Goal: Task Accomplishment & Management: Manage account settings

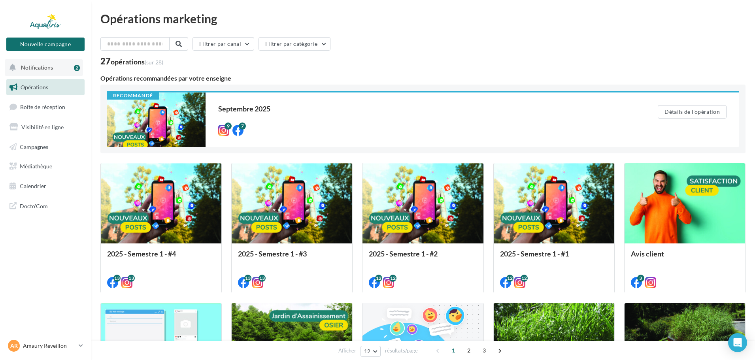
click at [47, 69] on span "Notifications" at bounding box center [37, 67] width 32 height 7
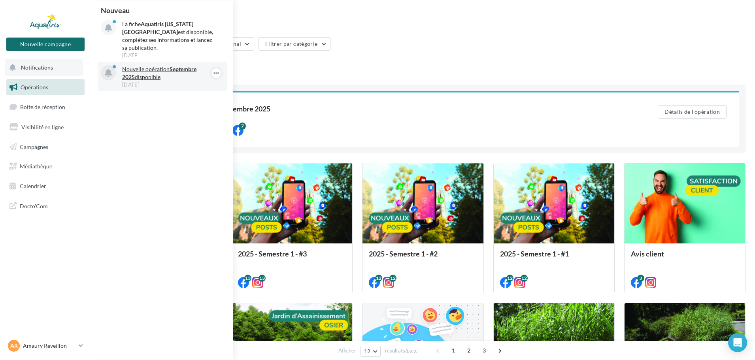
click at [165, 68] on p "Nouvelle opération Septembre 2025 disponible" at bounding box center [168, 73] width 92 height 16
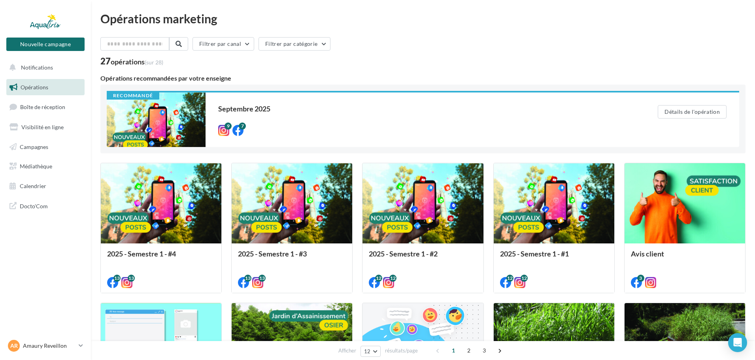
click at [30, 83] on link "Opérations" at bounding box center [45, 87] width 81 height 17
click at [52, 72] on button "Notifications" at bounding box center [44, 67] width 78 height 17
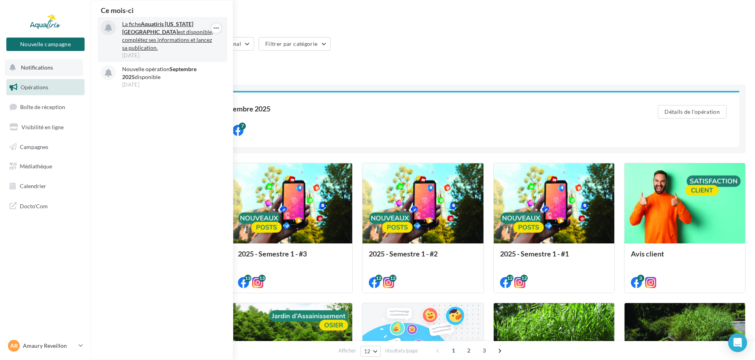
click at [166, 29] on p "La fiche Aquatiris Maine-et-Loire Ouest est disponible, complétez ses informati…" at bounding box center [168, 36] width 92 height 32
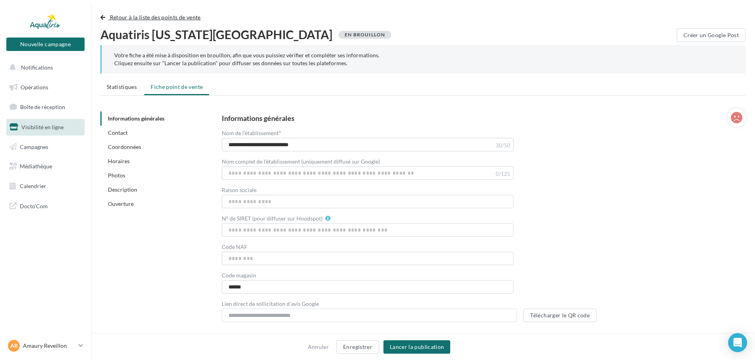
click at [118, 17] on span "Retour à la liste des points de vente" at bounding box center [155, 17] width 91 height 7
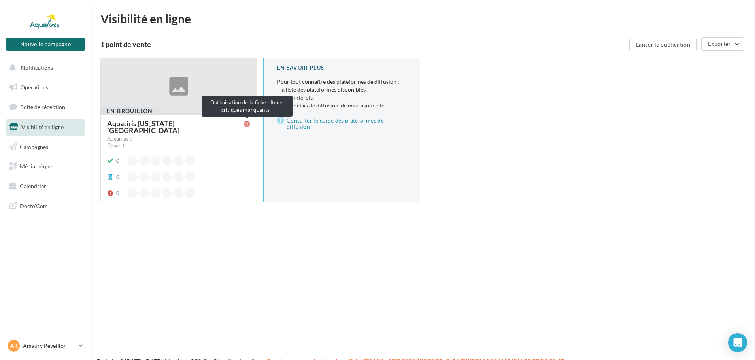
click at [246, 123] on icon at bounding box center [247, 124] width 6 height 6
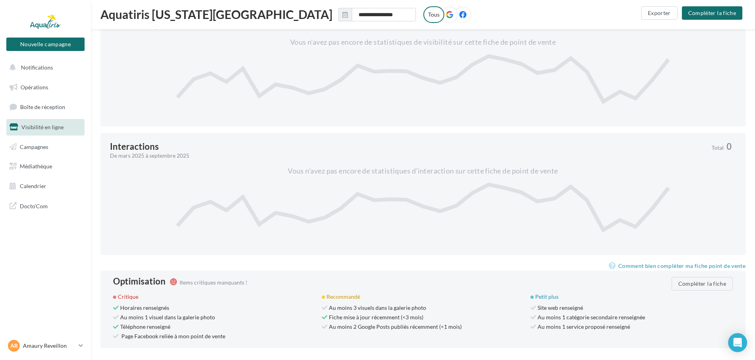
scroll to position [302, 0]
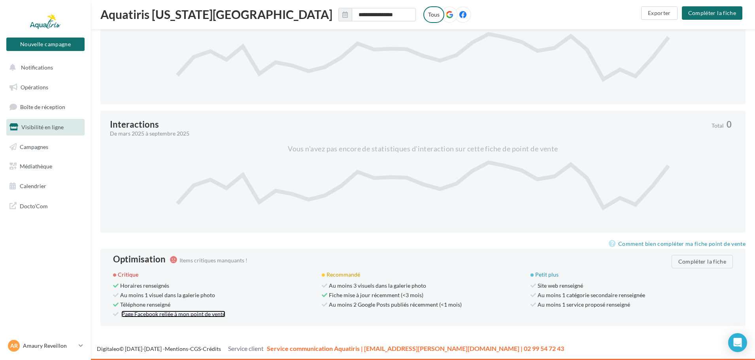
click at [125, 313] on link "Page Facebook reliée à mon point de vente" at bounding box center [173, 314] width 104 height 7
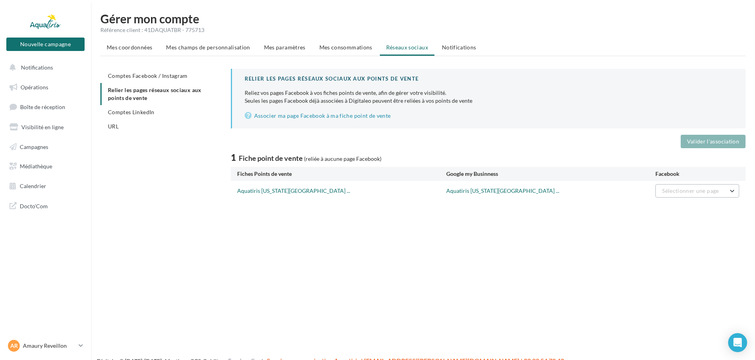
click at [701, 193] on span "Sélectionner une page" at bounding box center [690, 190] width 57 height 7
click at [673, 211] on span "Aquatiris Maine-et-Loire Ouest" at bounding box center [661, 214] width 57 height 15
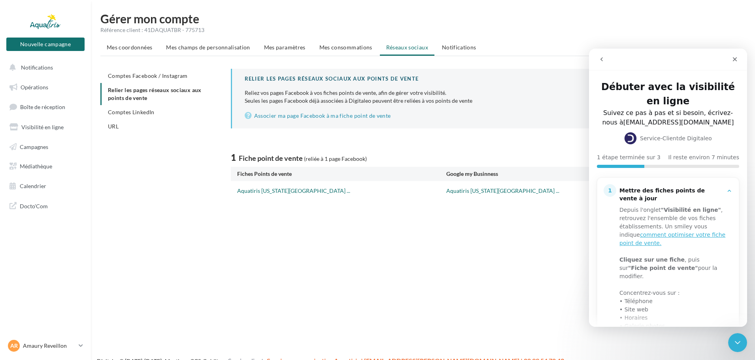
scroll to position [163, 0]
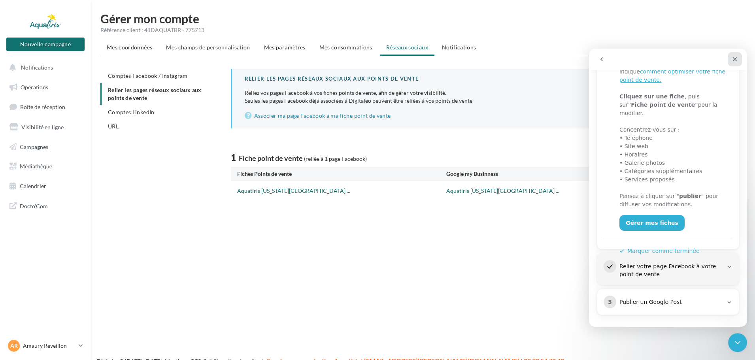
click at [733, 57] on icon "Fermer" at bounding box center [734, 59] width 6 height 6
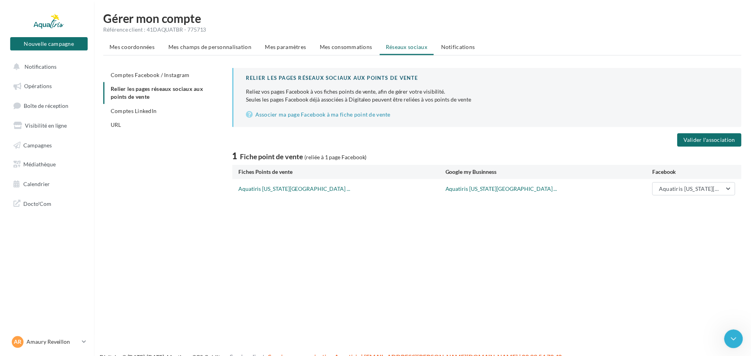
scroll to position [0, 0]
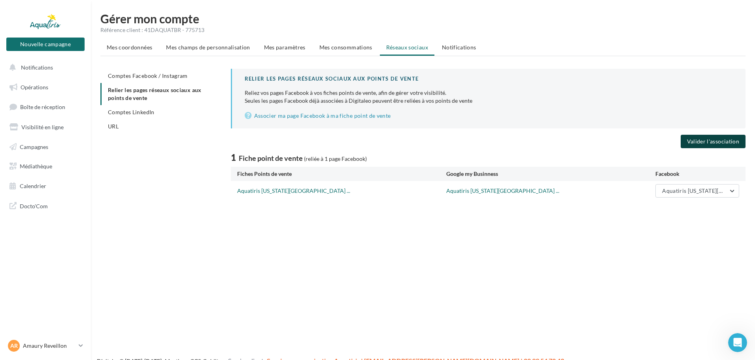
click at [722, 140] on button "Valider l'association" at bounding box center [712, 141] width 65 height 13
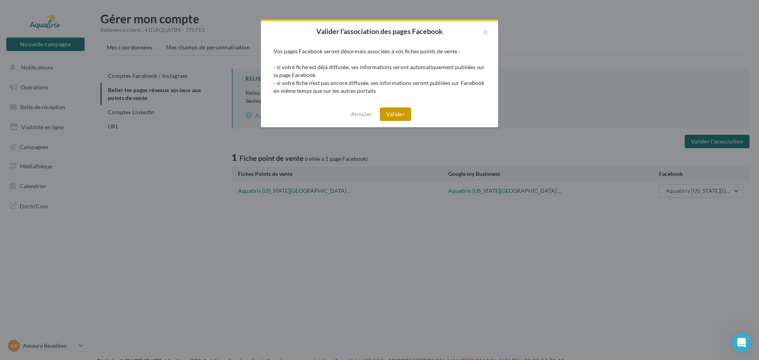
click at [396, 112] on button "Valider" at bounding box center [395, 113] width 31 height 13
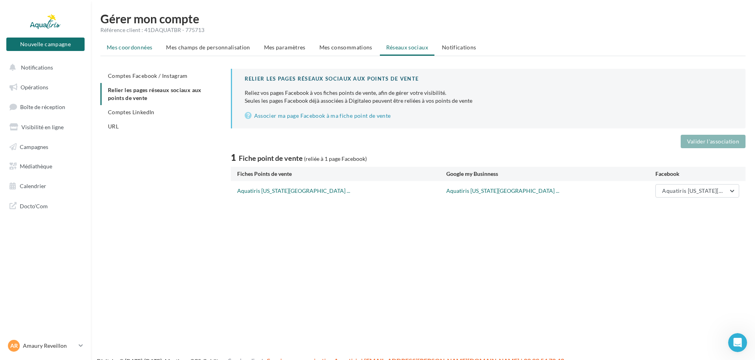
click at [124, 49] on span "Mes coordonnées" at bounding box center [129, 47] width 45 height 7
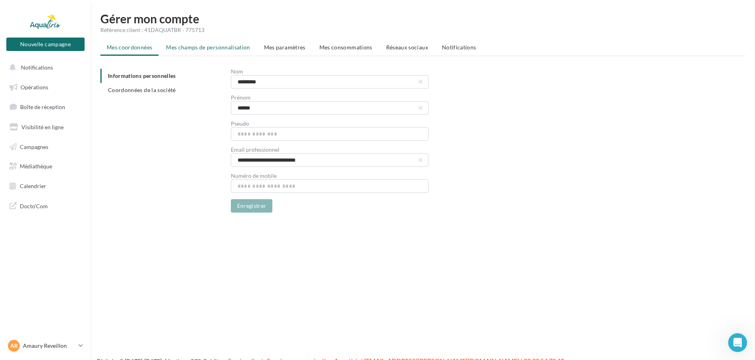
click at [189, 43] on li "Mes champs de personnalisation" at bounding box center [208, 47] width 97 height 14
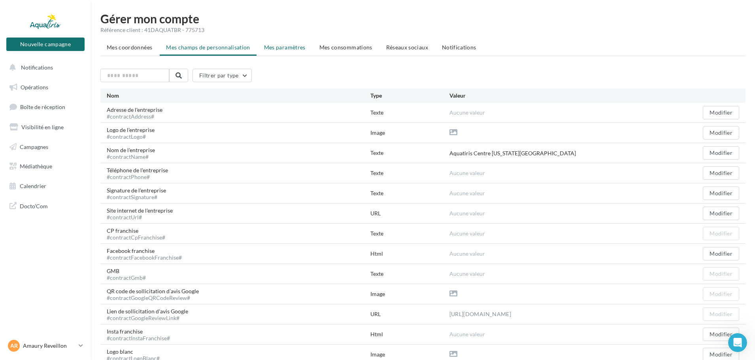
click at [285, 48] on span "Mes paramètres" at bounding box center [284, 47] width 41 height 7
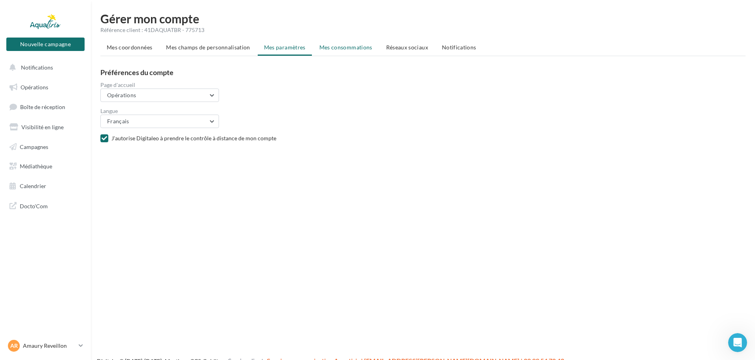
click at [351, 47] on span "Mes consommations" at bounding box center [345, 47] width 53 height 7
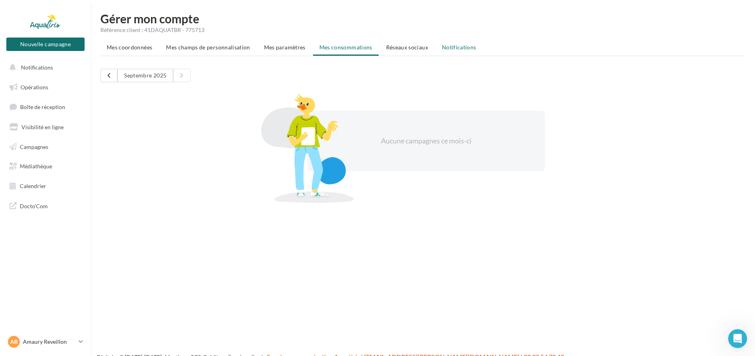
click at [450, 46] on span "Notifications" at bounding box center [459, 47] width 34 height 7
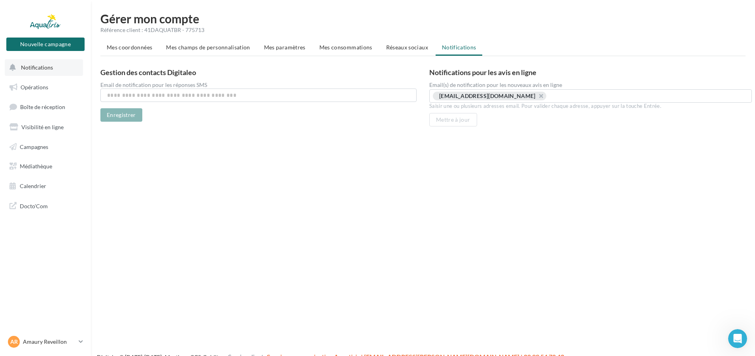
click at [54, 69] on button "Notifications" at bounding box center [44, 67] width 78 height 17
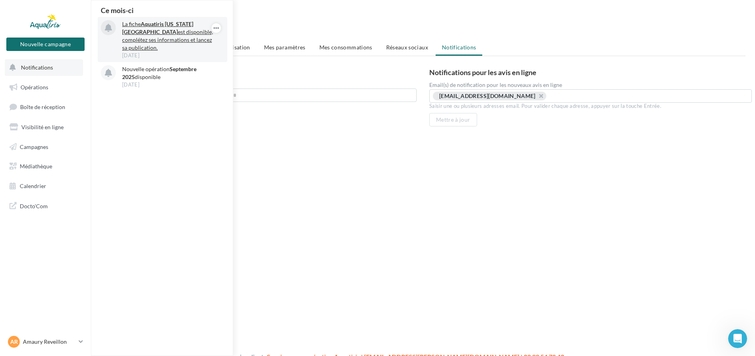
click at [168, 24] on strong "Aquatiris Maine-et-Loire Ouest" at bounding box center [157, 28] width 71 height 15
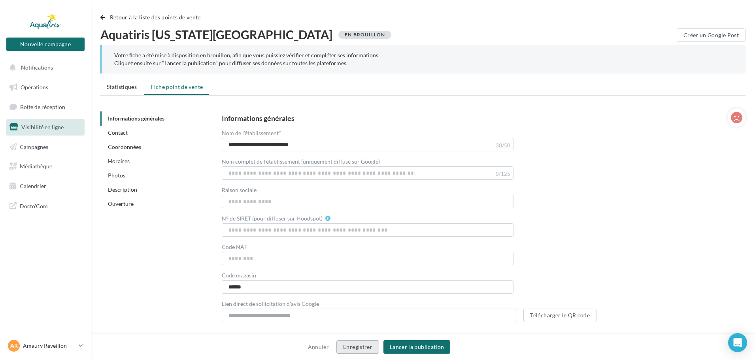
click at [365, 343] on button "Enregistrer" at bounding box center [357, 346] width 43 height 13
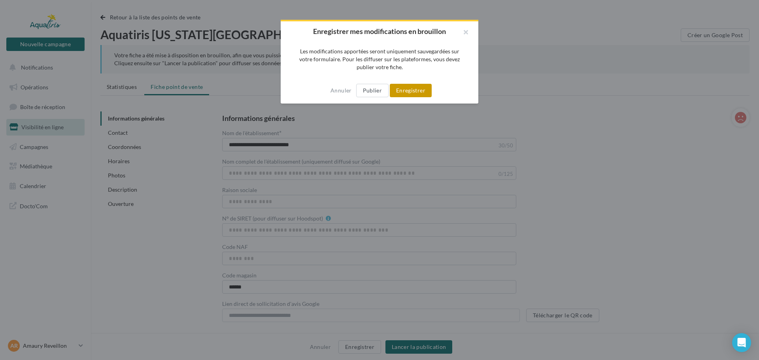
click at [422, 92] on button "Enregistrer" at bounding box center [411, 90] width 42 height 13
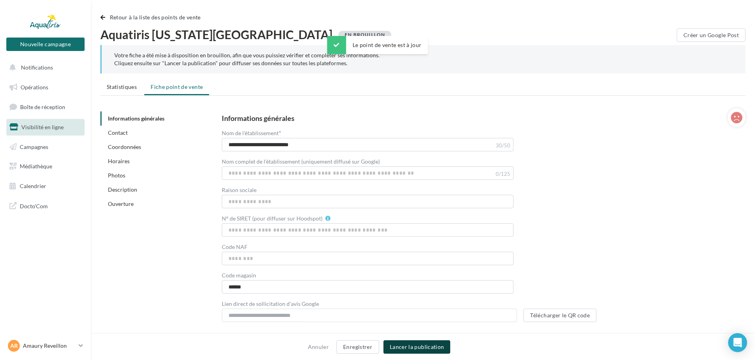
click at [426, 350] on button "Lancer la publication" at bounding box center [416, 346] width 67 height 13
click at [120, 89] on span "Statistiques" at bounding box center [122, 86] width 30 height 7
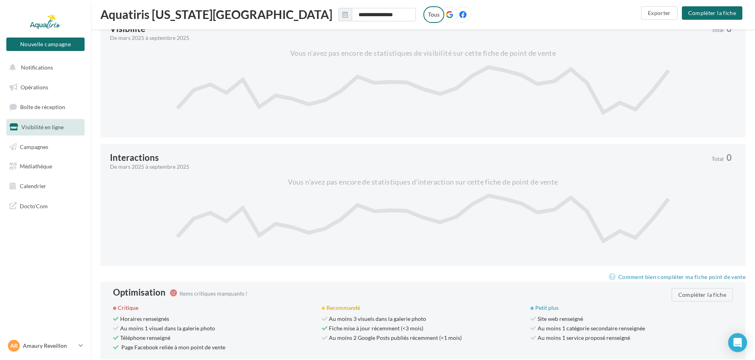
scroll to position [302, 0]
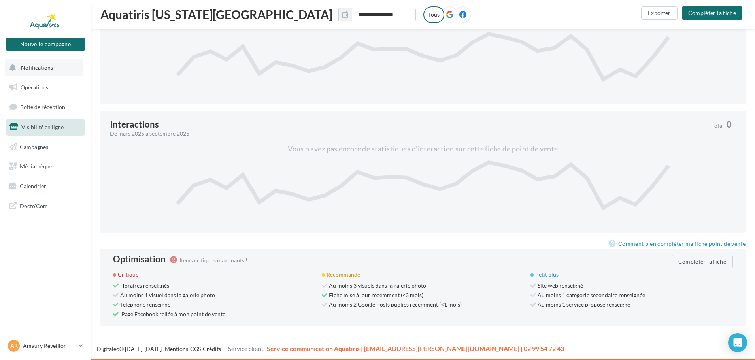
click at [54, 70] on button "Notifications" at bounding box center [44, 67] width 78 height 17
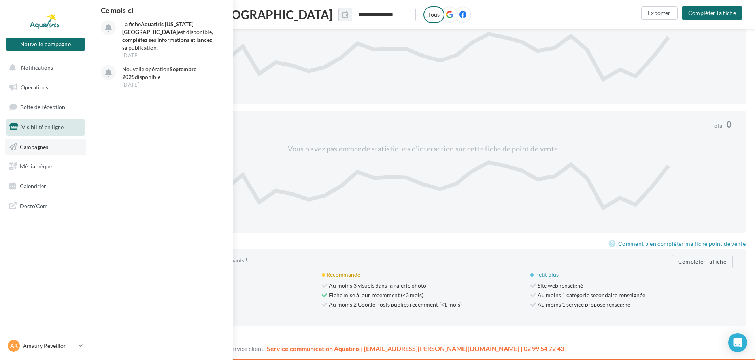
click at [51, 143] on link "Campagnes" at bounding box center [45, 147] width 81 height 17
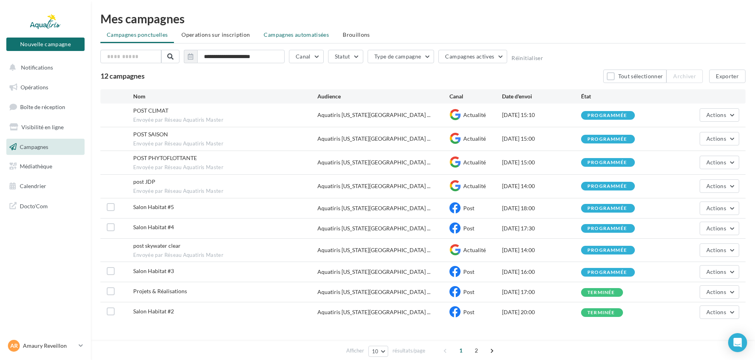
click at [303, 35] on span "Campagnes automatisées" at bounding box center [296, 34] width 65 height 7
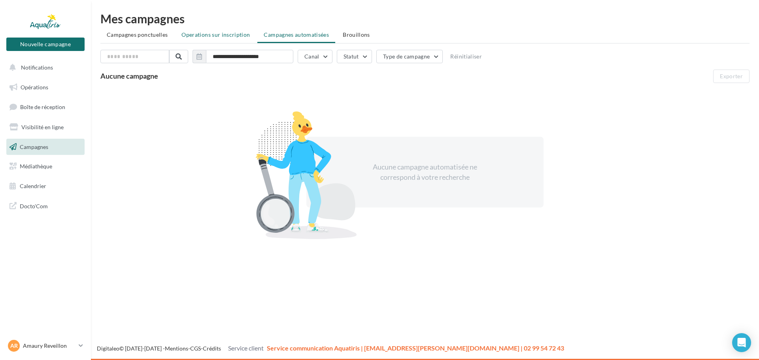
click at [227, 41] on ul "Campagnes ponctuelles Operations sur inscription Campagnes automatisées [GEOGRA…" at bounding box center [424, 36] width 649 height 16
click at [188, 38] on span "Operations sur inscription" at bounding box center [215, 34] width 68 height 7
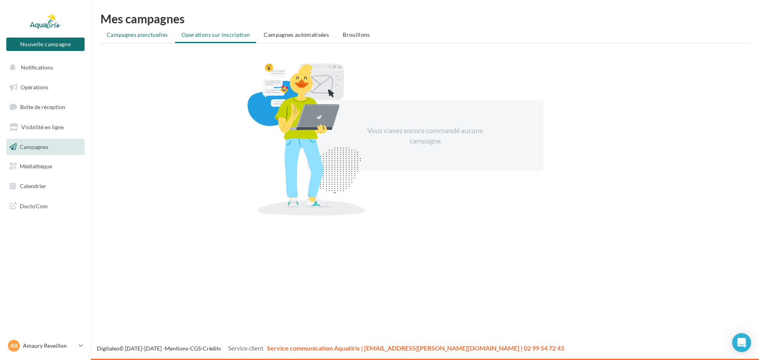
click at [138, 36] on span "Campagnes ponctuelles" at bounding box center [137, 34] width 61 height 7
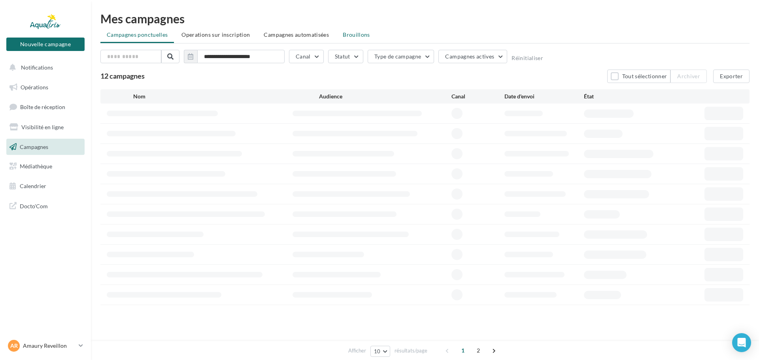
click at [344, 30] on li "Brouillons" at bounding box center [356, 35] width 40 height 14
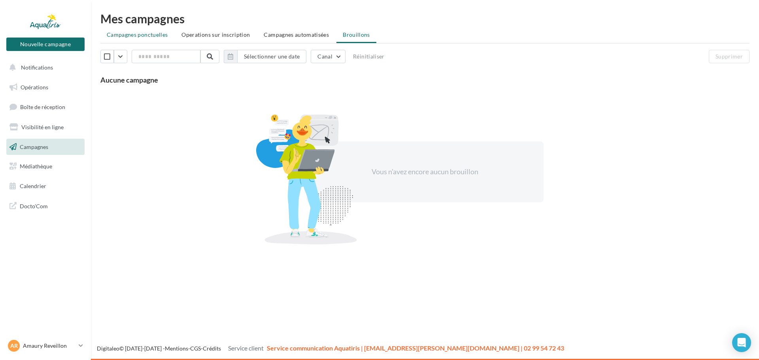
click at [149, 34] on span "Campagnes ponctuelles" at bounding box center [137, 34] width 61 height 7
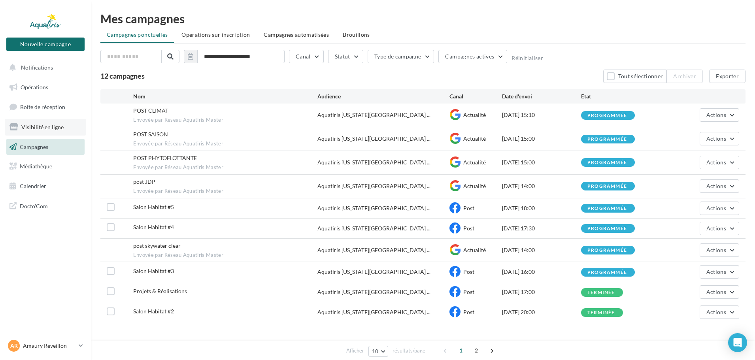
click at [40, 124] on span "Visibilité en ligne" at bounding box center [42, 127] width 42 height 7
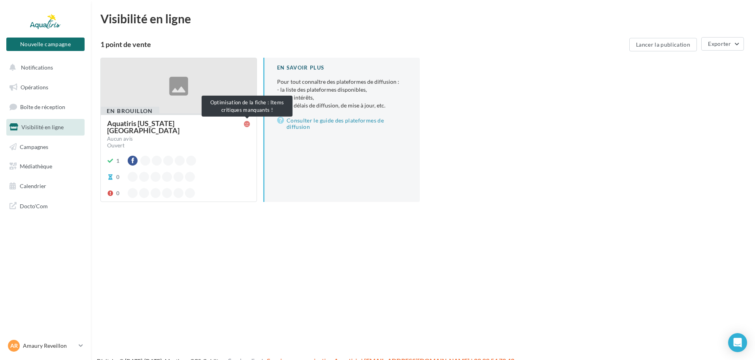
click at [248, 123] on icon at bounding box center [247, 124] width 6 height 6
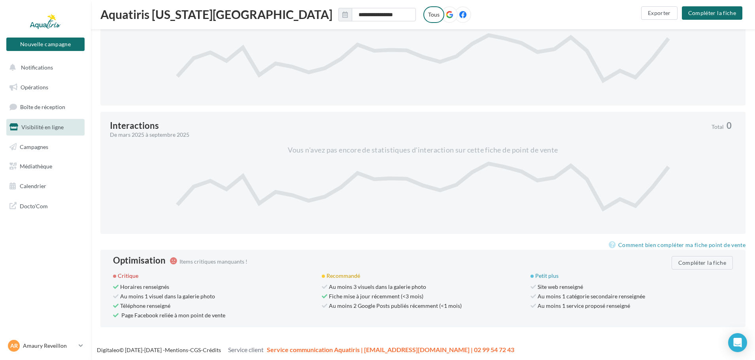
scroll to position [302, 0]
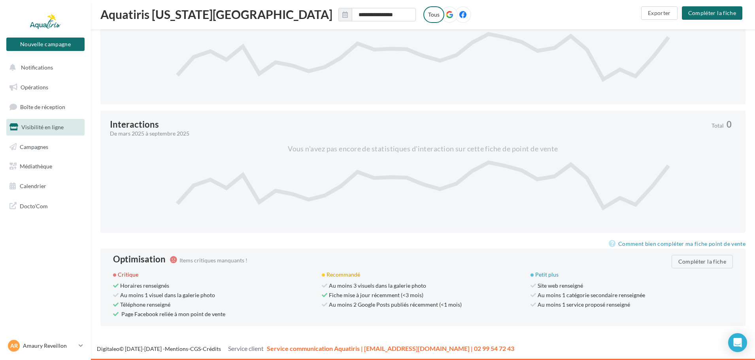
click at [112, 294] on div "Optimisation Items critiques manquants ! Compléter la fiche Critique Horaires r…" at bounding box center [422, 287] width 645 height 77
click at [560, 284] on span "Site web renseigné" at bounding box center [556, 285] width 53 height 7
click at [688, 262] on button "Compléter la fiche" at bounding box center [701, 261] width 61 height 13
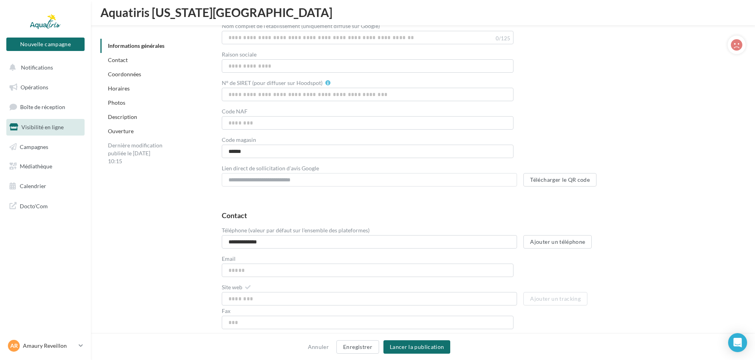
scroll to position [302, 0]
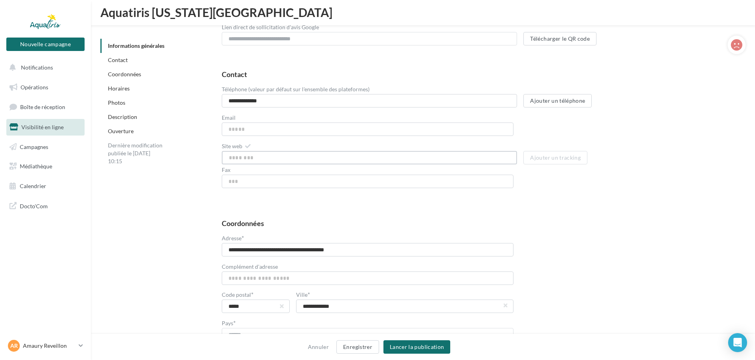
click at [268, 163] on input "Site web" at bounding box center [370, 157] width 296 height 13
paste input "**********"
type input "**********"
click at [552, 160] on button "Ajouter un tracking" at bounding box center [555, 157] width 64 height 13
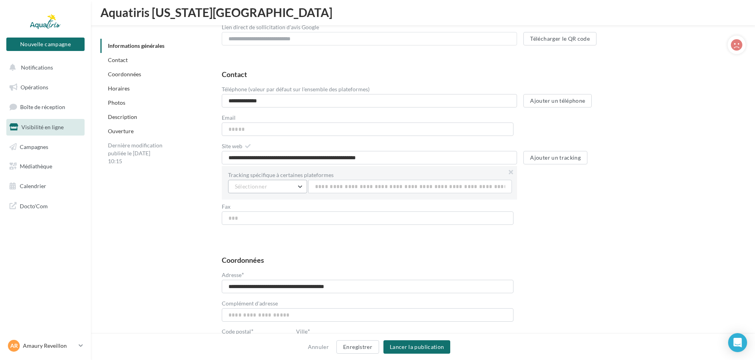
click at [305, 186] on button "Sélectionner" at bounding box center [267, 186] width 79 height 13
click at [566, 211] on div "**********" at bounding box center [477, 151] width 511 height 160
click at [510, 170] on button at bounding box center [510, 172] width 13 height 13
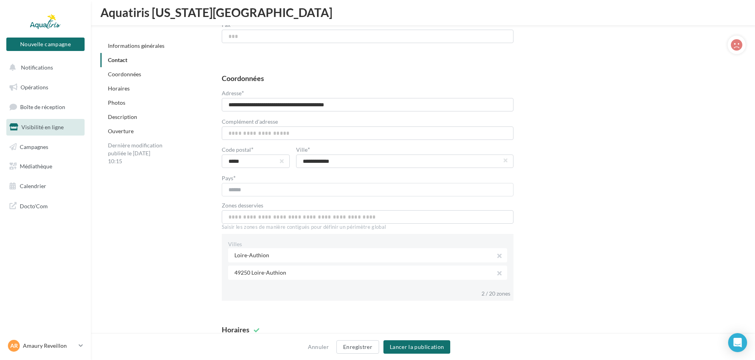
scroll to position [460, 0]
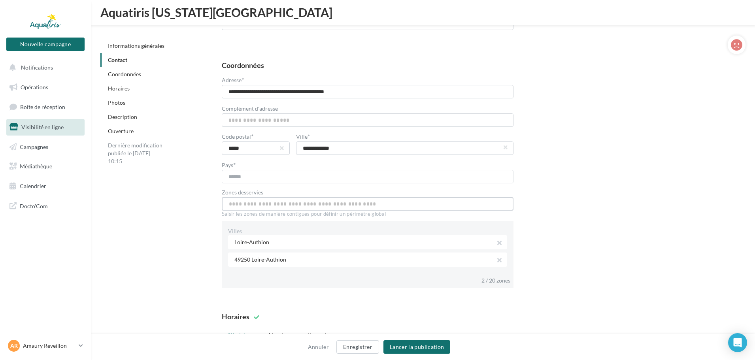
click at [297, 204] on input "text" at bounding box center [368, 203] width 292 height 13
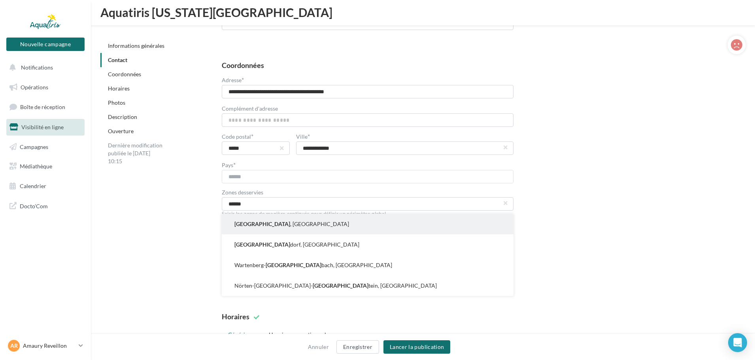
click at [268, 229] on button "Angers , France" at bounding box center [368, 224] width 292 height 21
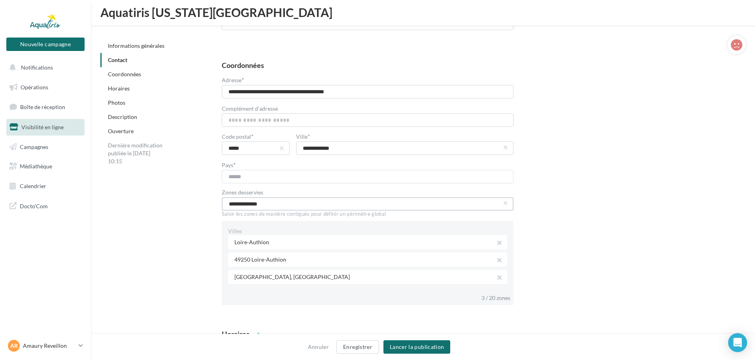
click at [288, 201] on input "**********" at bounding box center [368, 203] width 292 height 13
click at [446, 292] on div "3 / 20 zones" at bounding box center [369, 295] width 282 height 13
click at [494, 296] on div "3 / 20 zones" at bounding box center [495, 298] width 29 height 8
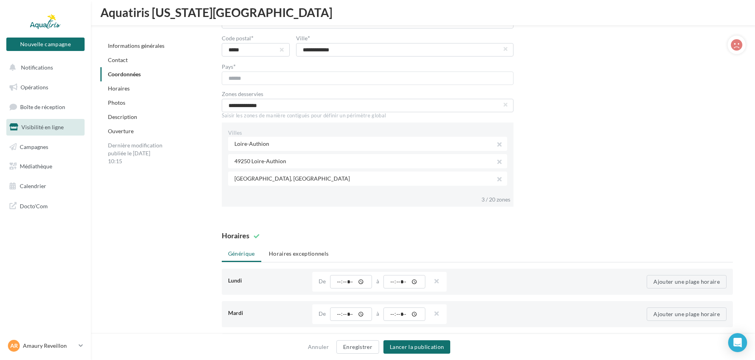
scroll to position [539, 0]
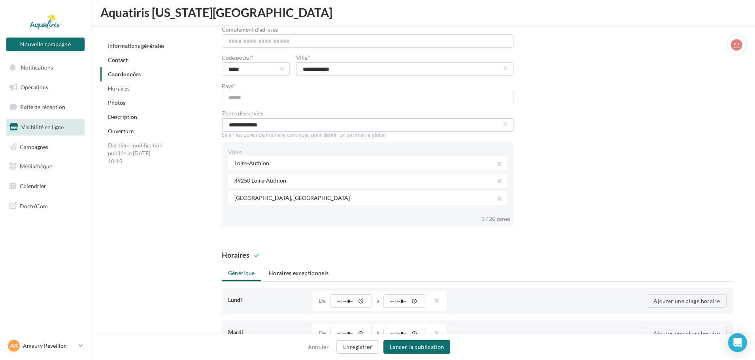
drag, startPoint x: 275, startPoint y: 124, endPoint x: 205, endPoint y: 136, distance: 71.0
drag, startPoint x: 271, startPoint y: 126, endPoint x: 206, endPoint y: 137, distance: 66.2
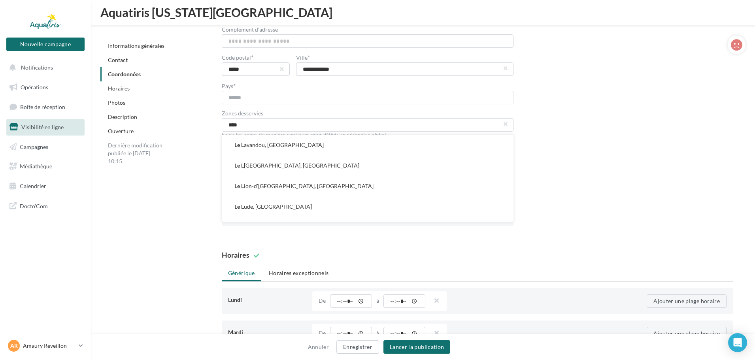
click at [243, 185] on span "Le L" at bounding box center [238, 186] width 9 height 8
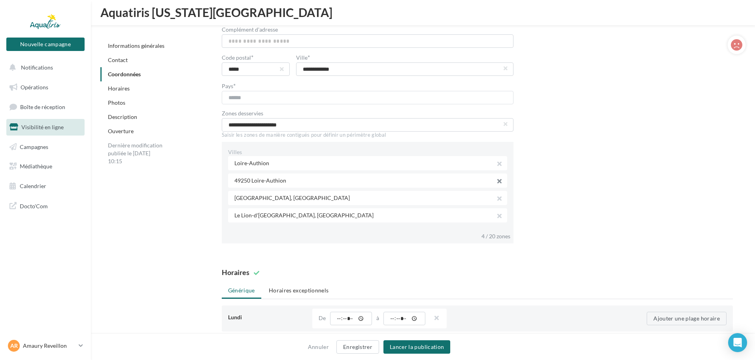
click at [498, 179] on button "button" at bounding box center [496, 182] width 6 height 11
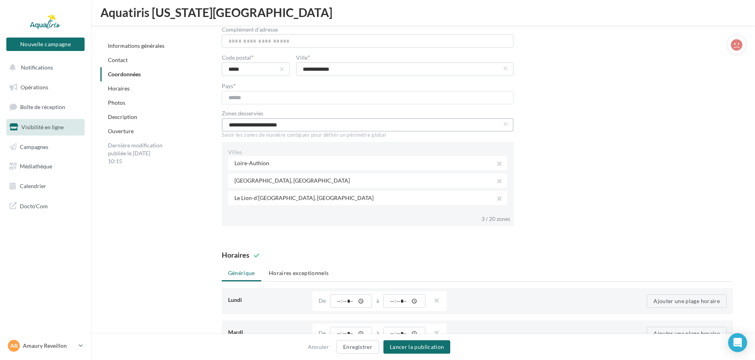
drag, startPoint x: 294, startPoint y: 126, endPoint x: 183, endPoint y: 143, distance: 111.7
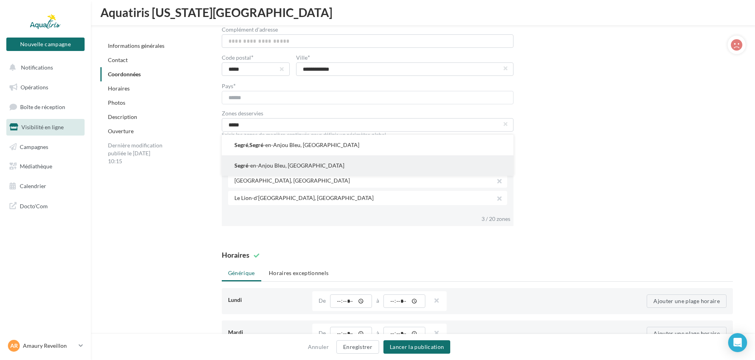
click at [289, 163] on button "Segré -en-Anjou Bleu, France" at bounding box center [368, 165] width 292 height 21
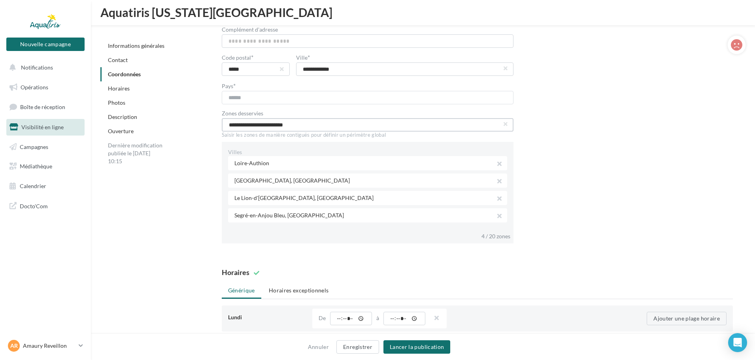
drag, startPoint x: 294, startPoint y: 126, endPoint x: 220, endPoint y: 134, distance: 74.3
click at [220, 134] on div "**********" at bounding box center [477, 112] width 536 height 273
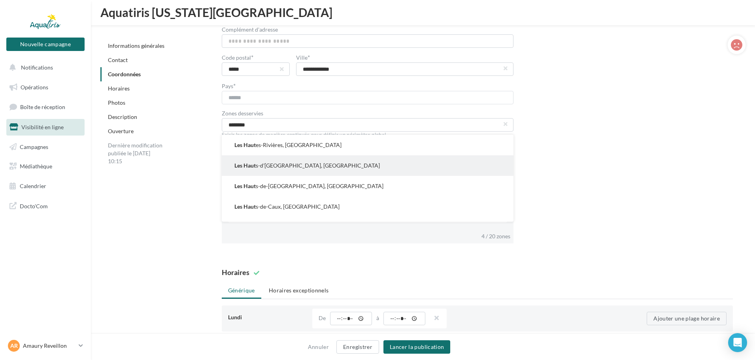
click at [287, 166] on button "Les Haut s-d'Anjou, France" at bounding box center [368, 165] width 292 height 21
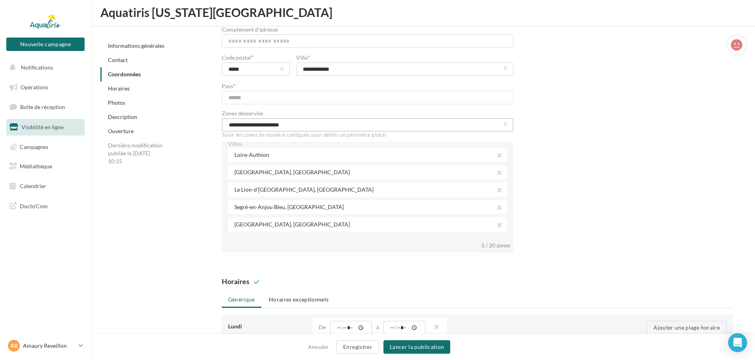
drag, startPoint x: 322, startPoint y: 125, endPoint x: 214, endPoint y: 130, distance: 108.0
click at [214, 130] on div "**********" at bounding box center [477, 117] width 536 height 283
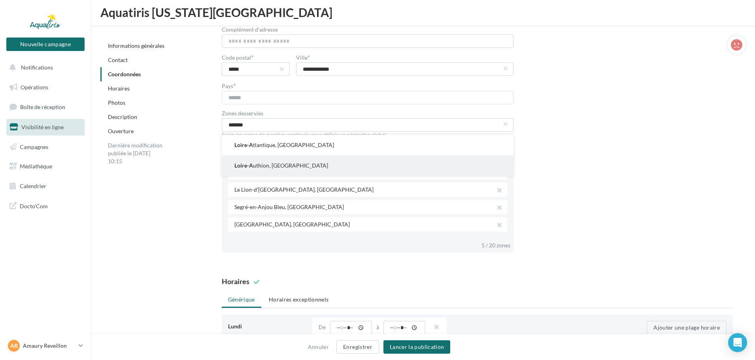
click at [262, 165] on button "Loire-A uthion, France" at bounding box center [368, 165] width 292 height 21
type input "**********"
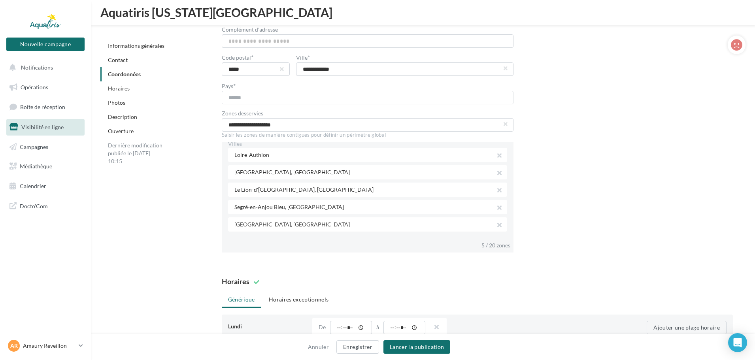
click at [496, 153] on button "button" at bounding box center [496, 156] width 6 height 11
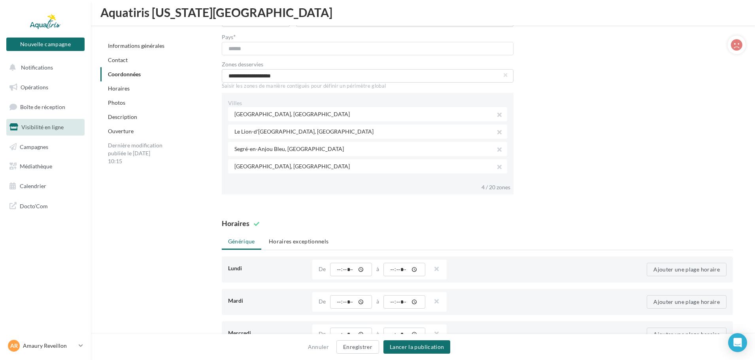
scroll to position [539, 0]
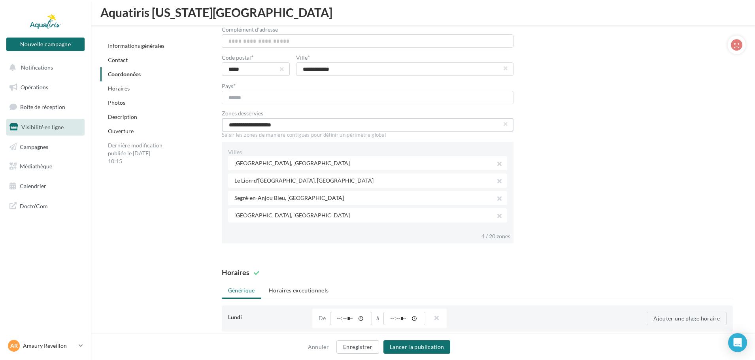
click at [306, 128] on input "**********" at bounding box center [368, 124] width 292 height 13
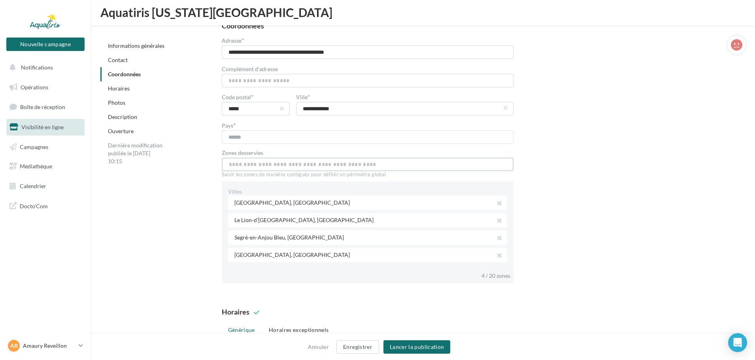
click at [277, 164] on input "text" at bounding box center [368, 164] width 292 height 13
type input "*********"
click at [261, 186] on button "Loire-Aut hion, France" at bounding box center [368, 184] width 292 height 21
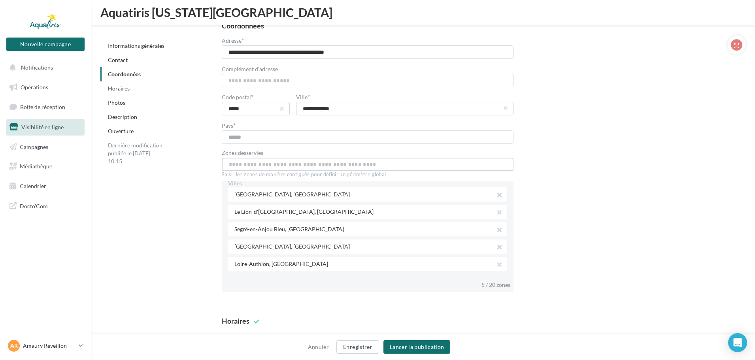
click at [273, 160] on input "text" at bounding box center [368, 164] width 292 height 13
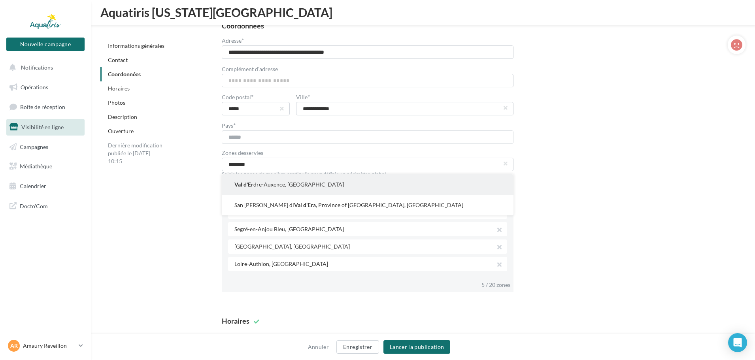
click at [289, 187] on button "Val d'Er dre-Auxence, France" at bounding box center [368, 184] width 292 height 21
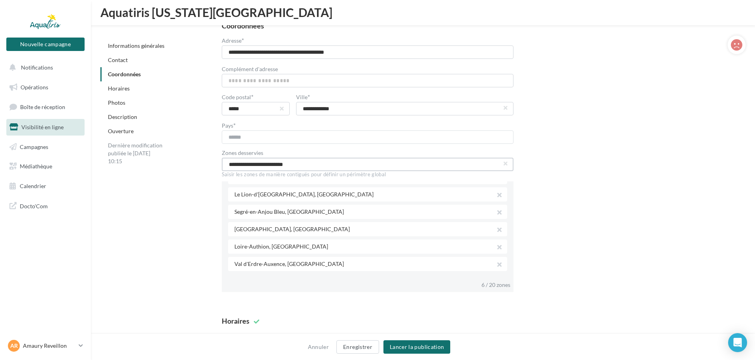
drag, startPoint x: 316, startPoint y: 164, endPoint x: 169, endPoint y: 166, distance: 147.4
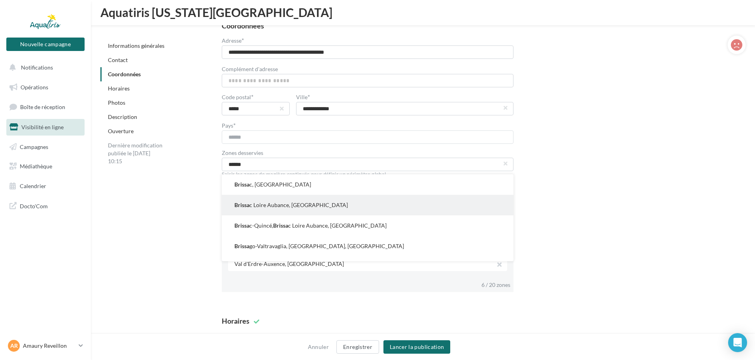
click at [299, 205] on button "Brissa c Loire Aubance, France" at bounding box center [368, 205] width 292 height 21
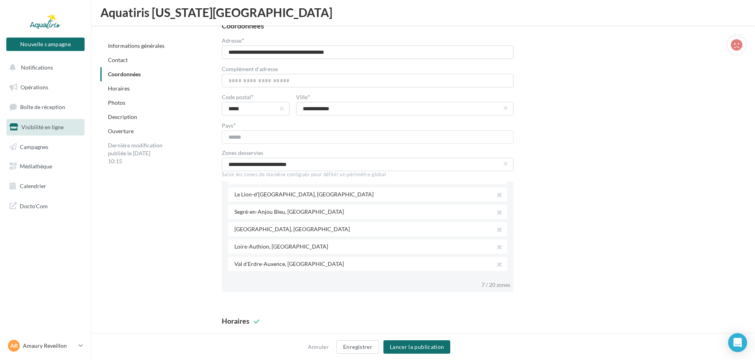
scroll to position [43, 0]
drag, startPoint x: 302, startPoint y: 166, endPoint x: 197, endPoint y: 172, distance: 105.6
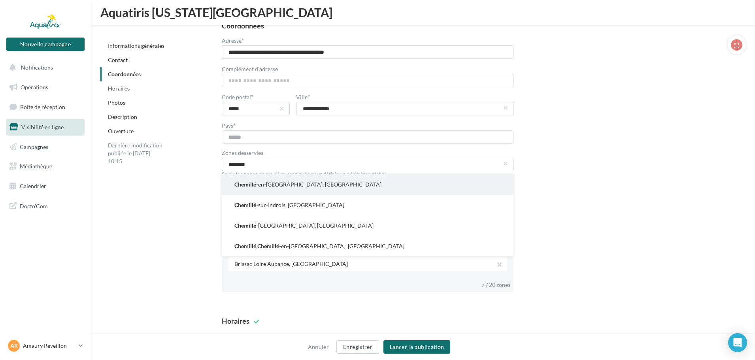
click at [270, 183] on button "Chemillé -en-Anjou, France" at bounding box center [368, 184] width 292 height 21
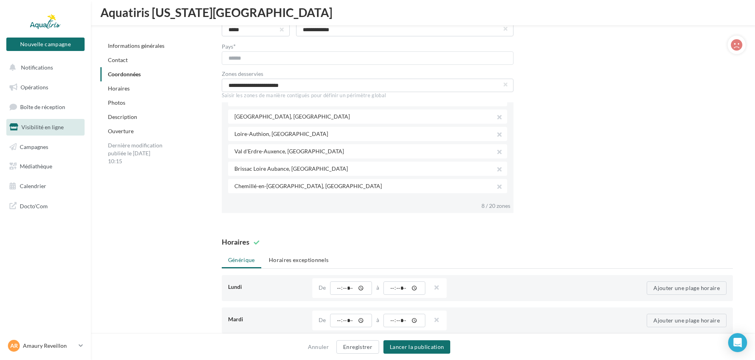
scroll to position [60, 0]
drag, startPoint x: 307, startPoint y: 88, endPoint x: 191, endPoint y: 109, distance: 118.1
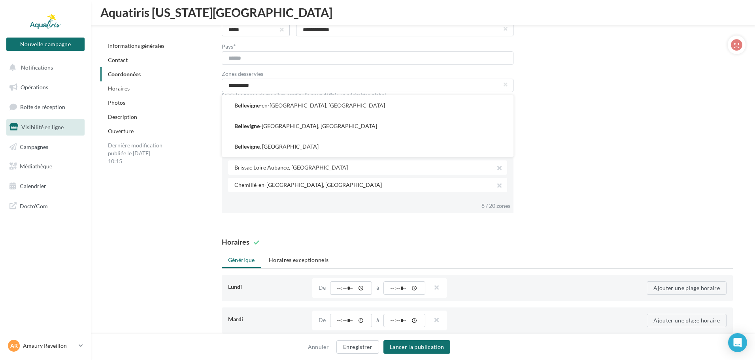
click at [247, 104] on span "Bellevigne" at bounding box center [246, 106] width 25 height 8
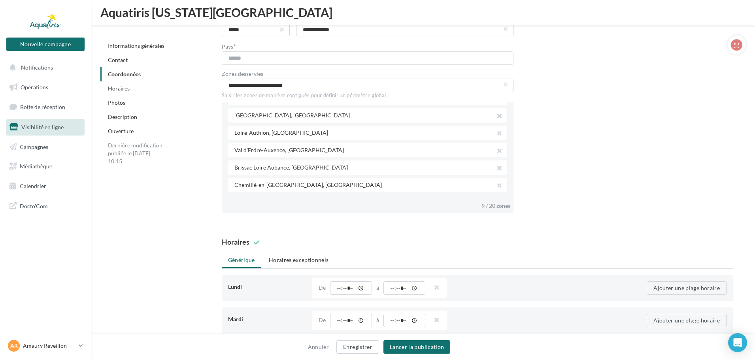
scroll to position [78, 0]
drag, startPoint x: 320, startPoint y: 84, endPoint x: 215, endPoint y: 89, distance: 106.0
click at [215, 89] on div "**********" at bounding box center [477, 78] width 536 height 283
click at [256, 103] on span "Lys-Haut-L" at bounding box center [247, 106] width 26 height 8
type input "**********"
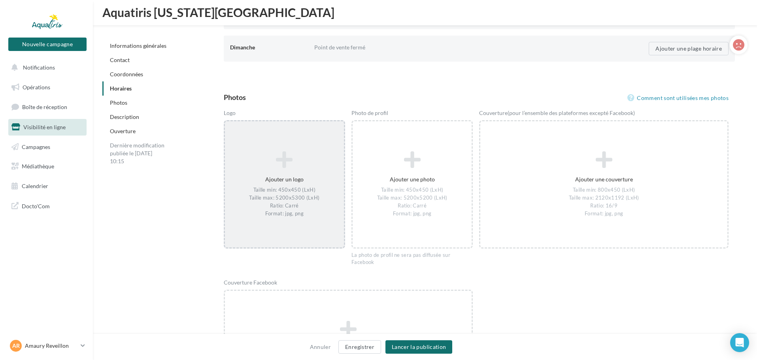
scroll to position [1013, 0]
click at [281, 184] on div "Ajouter un logo Taille min: 450x450 (LxH) Taille max: 5200x5300 (LxH) Ratio: Ca…" at bounding box center [282, 184] width 119 height 74
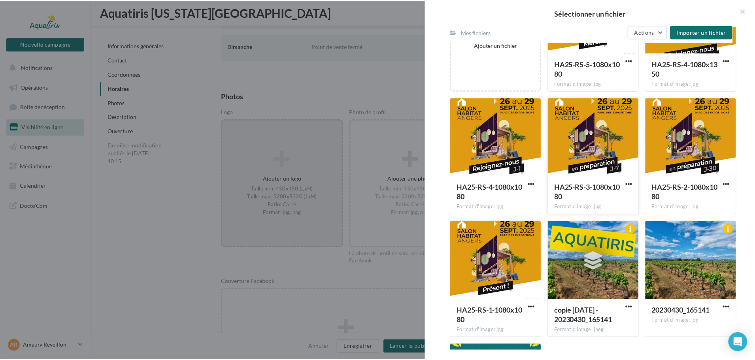
scroll to position [0, 0]
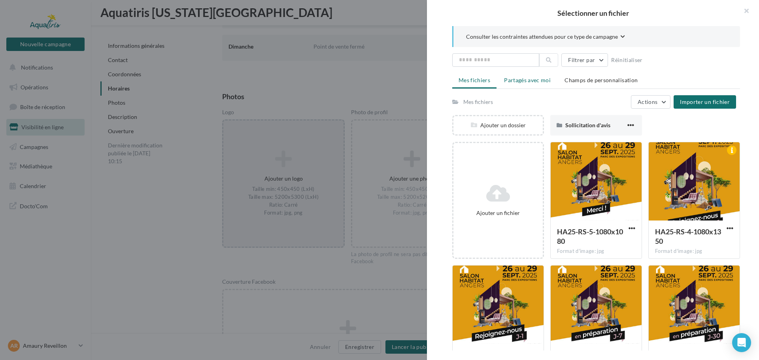
click at [518, 81] on span "Partagés avec moi" at bounding box center [527, 80] width 47 height 7
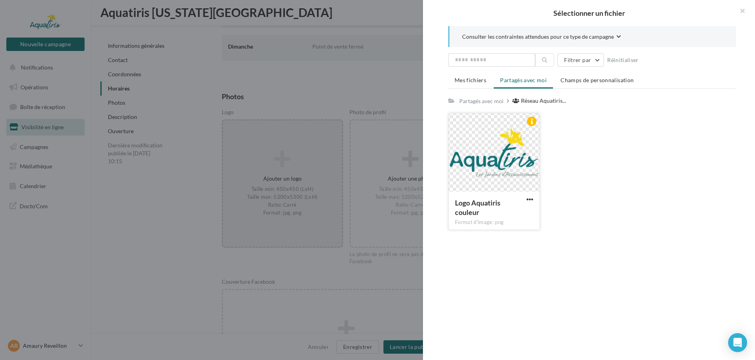
click at [496, 153] on div at bounding box center [494, 152] width 91 height 79
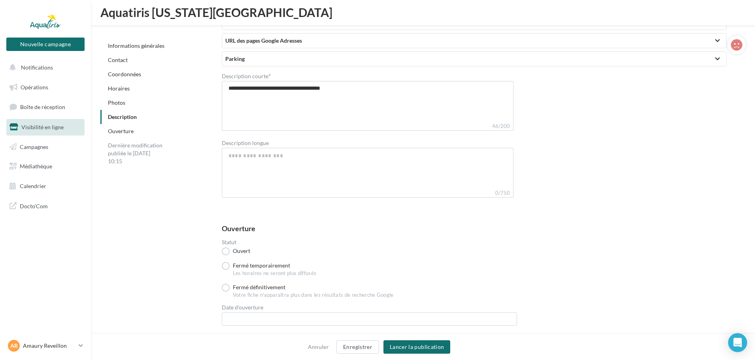
scroll to position [1787, 0]
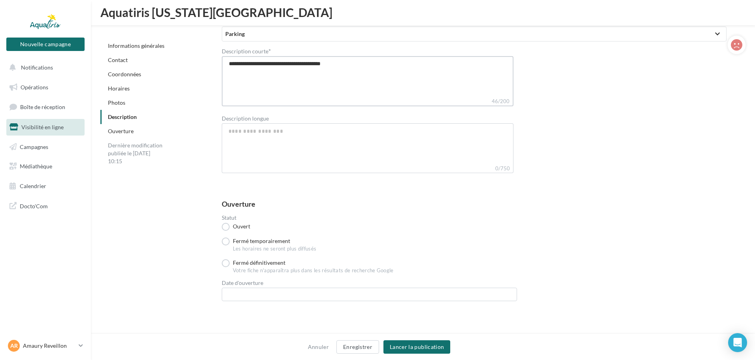
click at [358, 65] on textarea "**********" at bounding box center [368, 76] width 292 height 41
click at [302, 65] on textarea "**********" at bounding box center [368, 76] width 292 height 41
type textarea "**********"
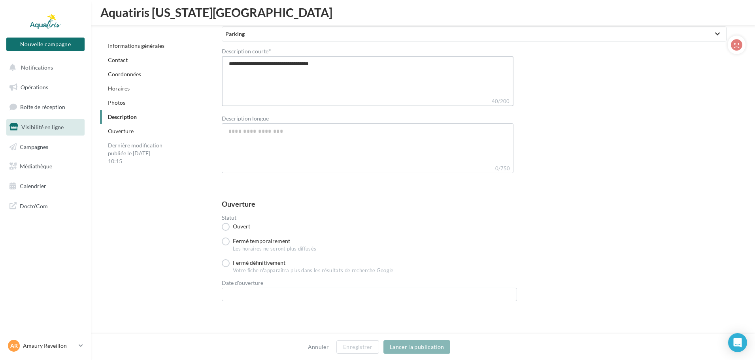
click at [340, 62] on textarea "**********" at bounding box center [368, 76] width 292 height 41
drag, startPoint x: 292, startPoint y: 66, endPoint x: 304, endPoint y: 72, distance: 13.3
click at [292, 66] on textarea "**********" at bounding box center [368, 76] width 292 height 41
type textarea "**********"
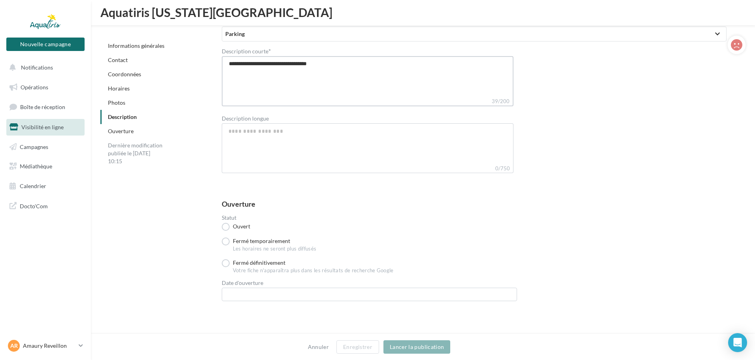
click at [339, 60] on textarea "**********" at bounding box center [368, 76] width 292 height 41
type textarea "**********"
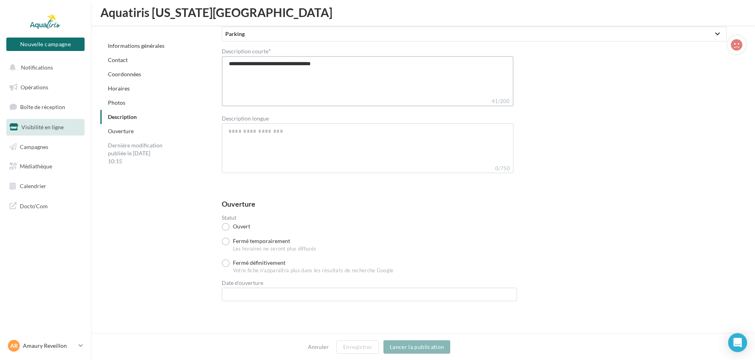
type textarea "**********"
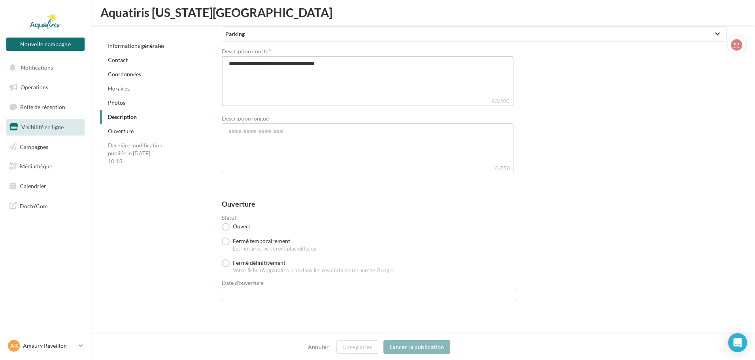
type textarea "**********"
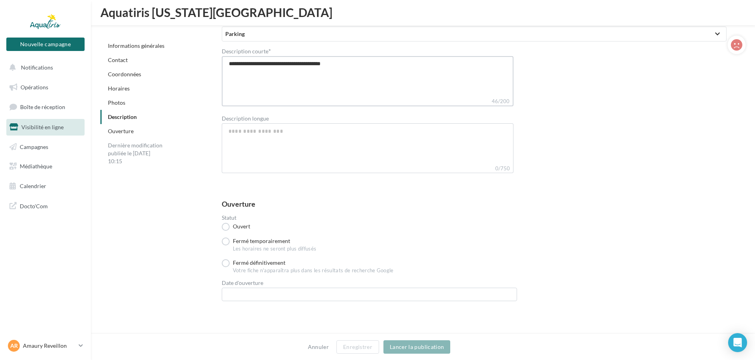
type textarea "**********"
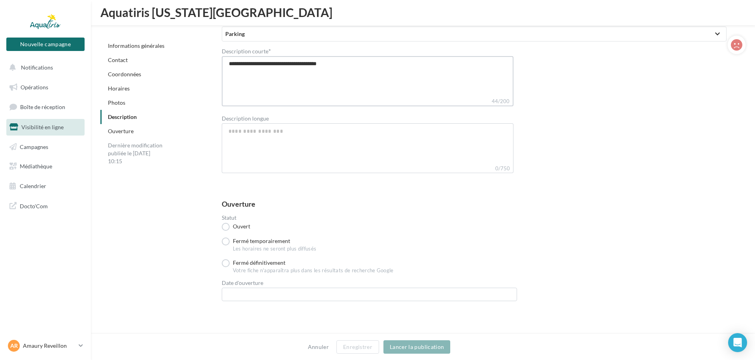
type textarea "**********"
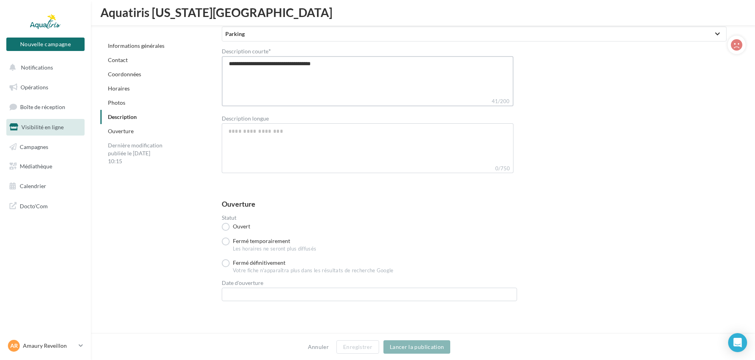
type textarea "**********"
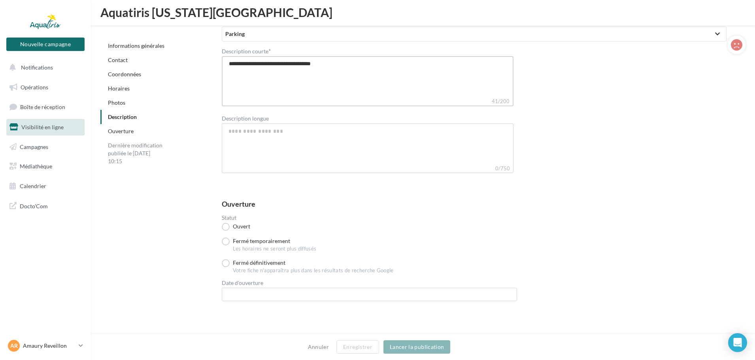
type textarea "**********"
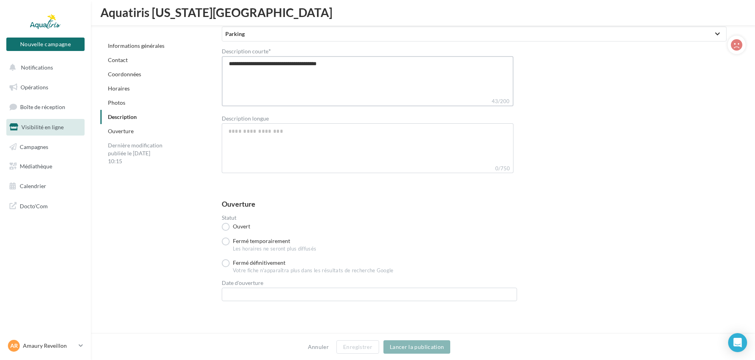
type textarea "**********"
click at [359, 346] on button "Enregistrer" at bounding box center [357, 346] width 43 height 13
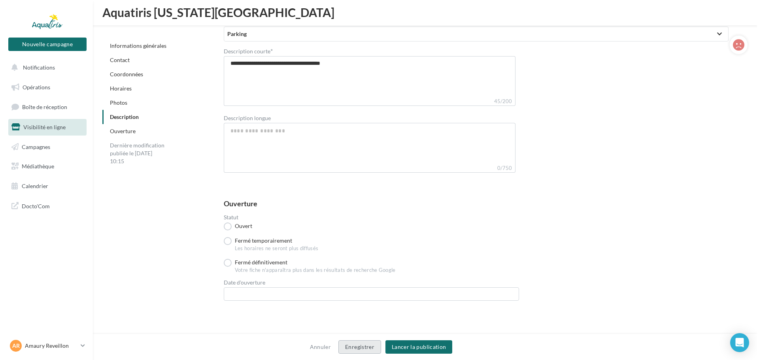
scroll to position [1780, 0]
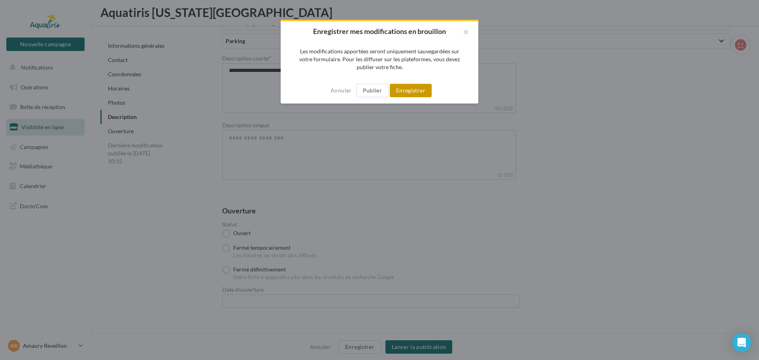
click at [415, 94] on button "Enregistrer" at bounding box center [411, 90] width 42 height 13
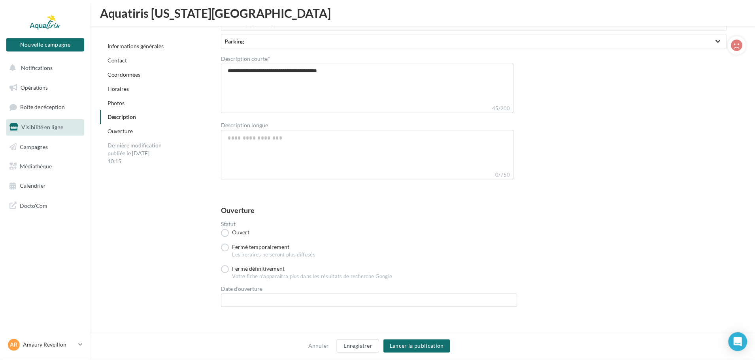
scroll to position [1787, 0]
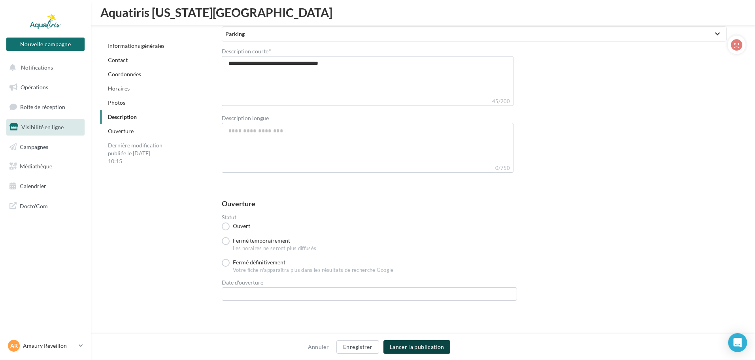
click at [426, 345] on button "Lancer la publication" at bounding box center [416, 346] width 67 height 13
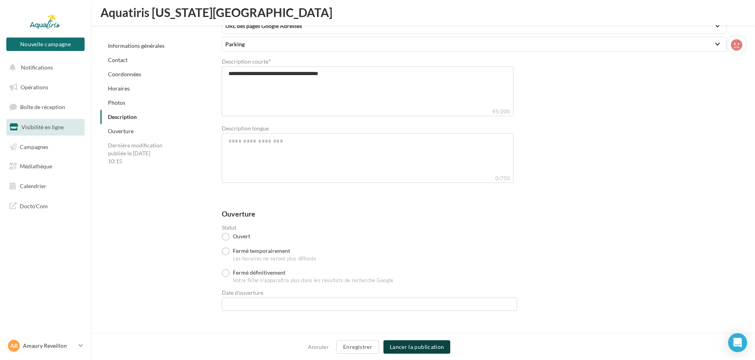
scroll to position [1747, 0]
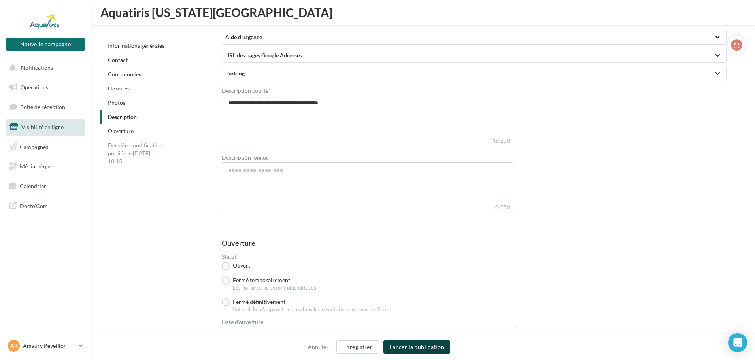
click at [432, 350] on button "Lancer la publication" at bounding box center [416, 346] width 67 height 13
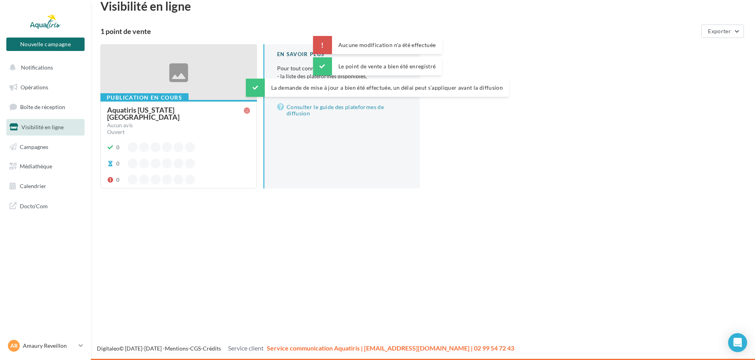
scroll to position [13, 0]
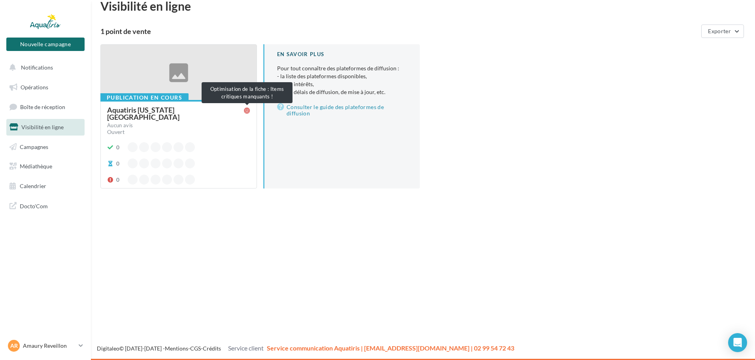
click at [248, 110] on icon at bounding box center [247, 110] width 6 height 6
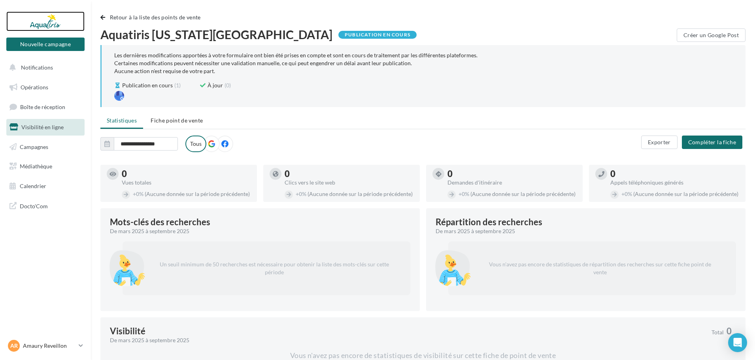
click at [46, 19] on div at bounding box center [45, 21] width 63 height 20
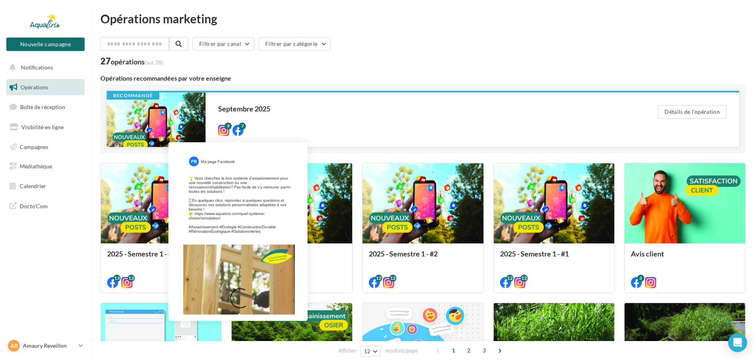
click at [238, 128] on icon at bounding box center [237, 130] width 11 height 11
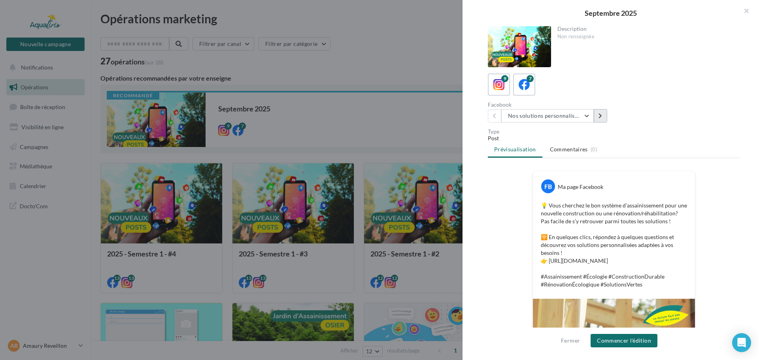
click at [601, 119] on button at bounding box center [600, 115] width 13 height 13
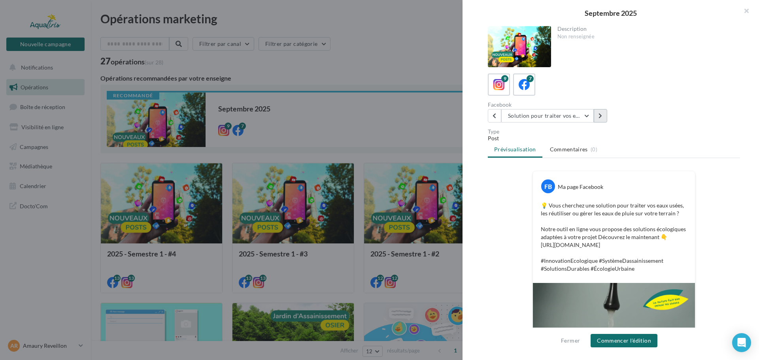
click at [599, 120] on button at bounding box center [600, 115] width 13 height 13
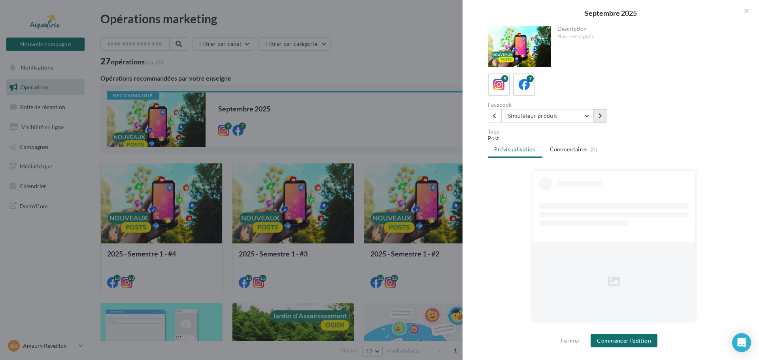
click at [600, 120] on button at bounding box center [600, 115] width 13 height 13
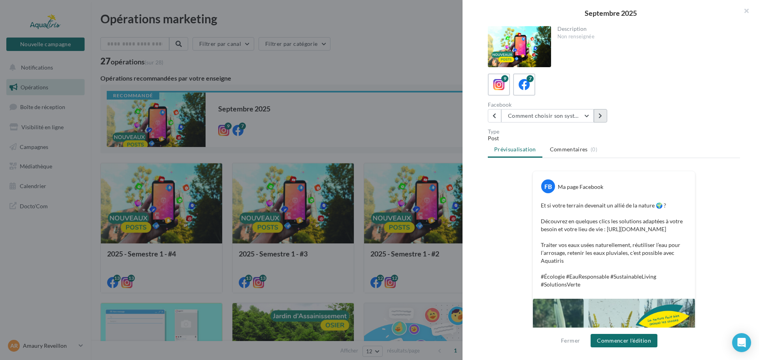
click at [599, 115] on icon at bounding box center [600, 116] width 4 height 6
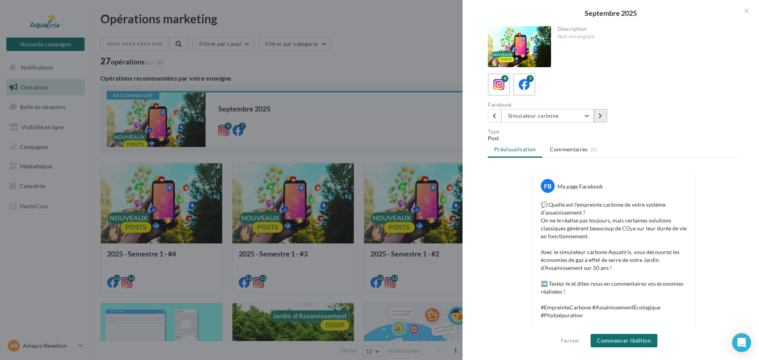
click at [598, 119] on button at bounding box center [600, 115] width 13 height 13
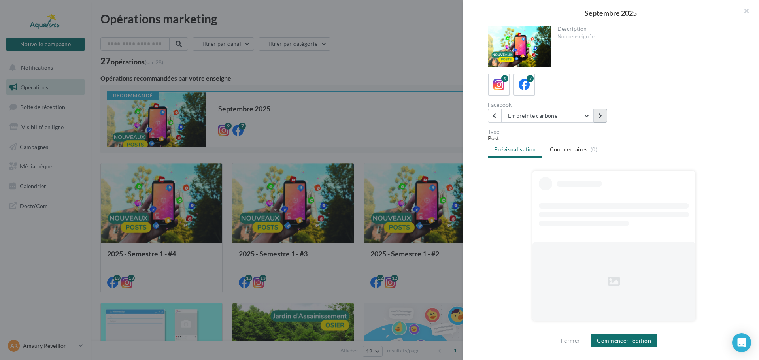
click at [598, 119] on button at bounding box center [600, 115] width 13 height 13
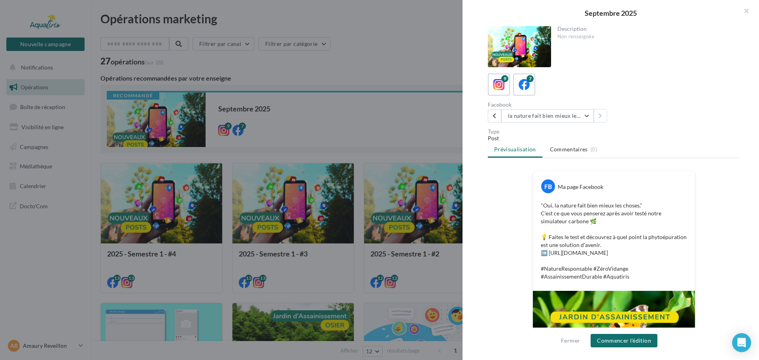
click at [447, 56] on div at bounding box center [379, 180] width 759 height 360
